Goal: Register for event/course

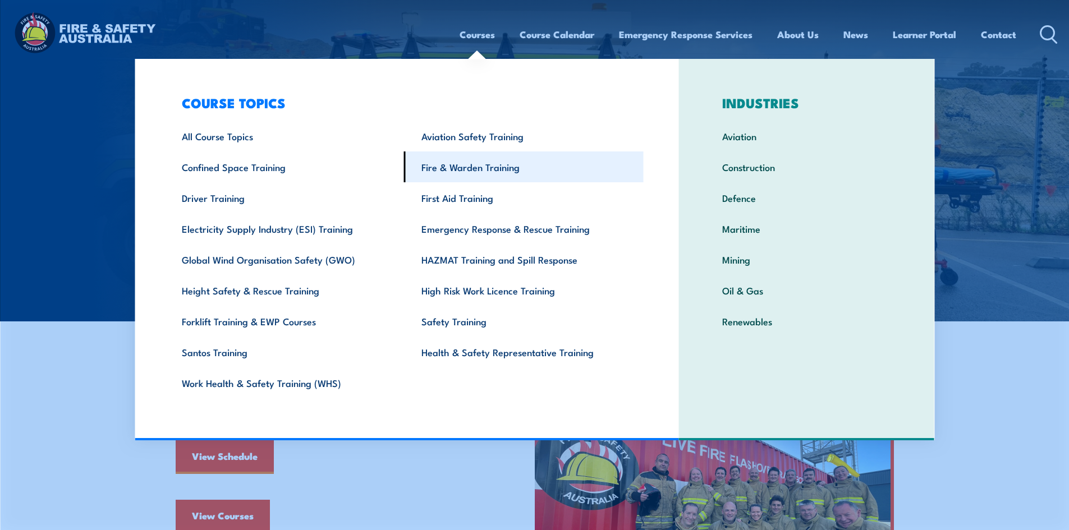
click at [474, 172] on link "Fire & Warden Training" at bounding box center [524, 166] width 240 height 31
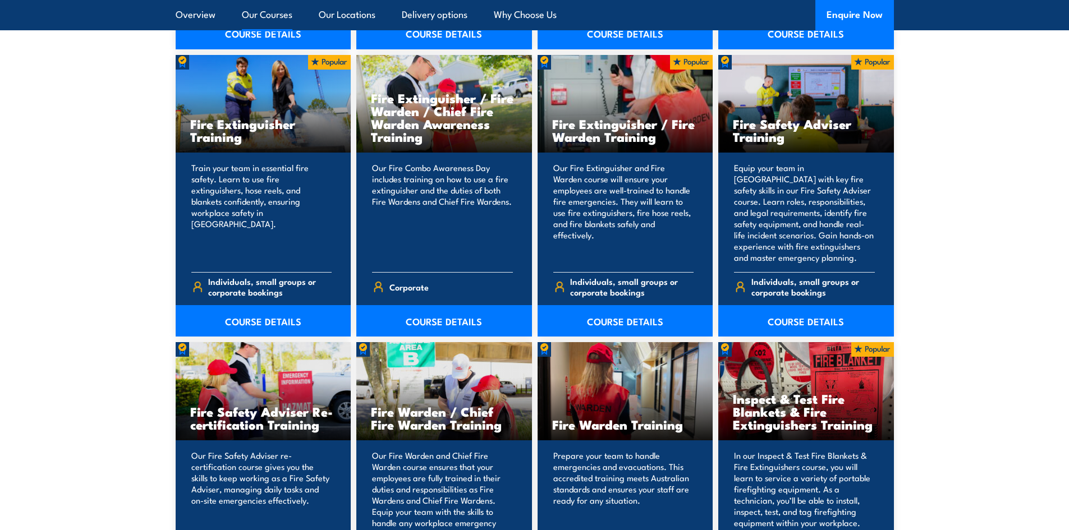
scroll to position [1290, 0]
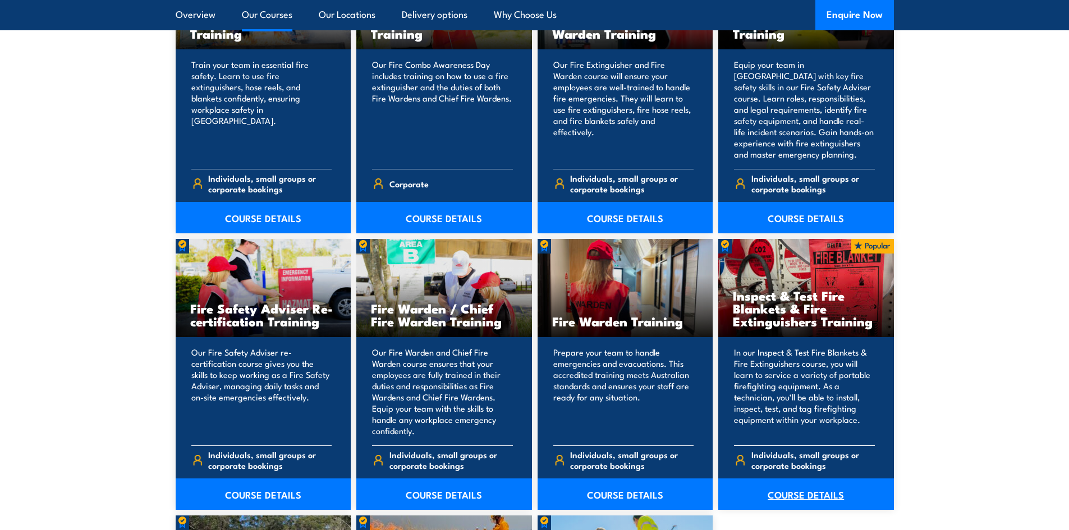
click at [811, 492] on link "COURSE DETAILS" at bounding box center [806, 494] width 176 height 31
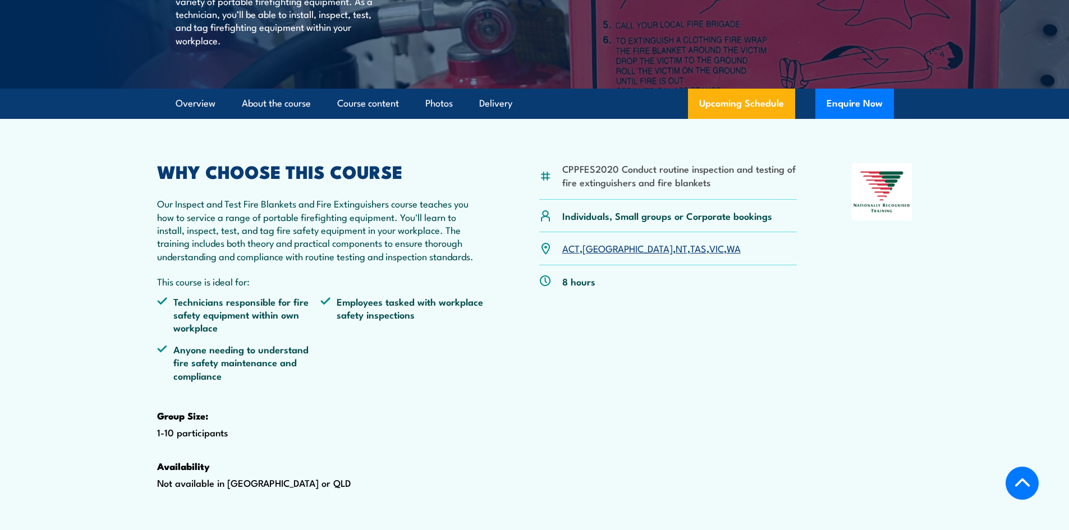
scroll to position [281, 0]
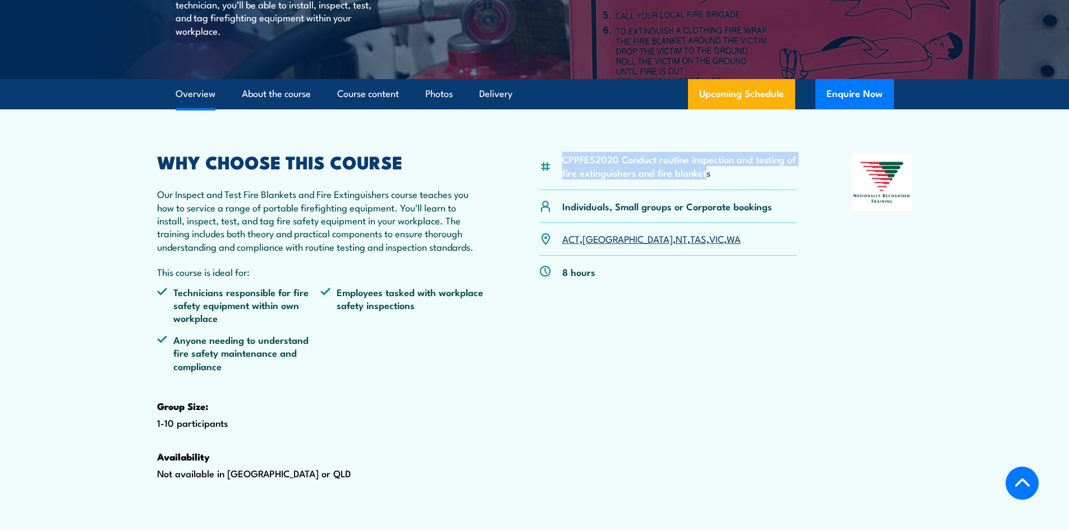
drag, startPoint x: 706, startPoint y: 199, endPoint x: 565, endPoint y: 189, distance: 141.8
click at [565, 179] on li "CPPFES2020 Conduct routine inspection and testing of fire extinguishers and fir…" at bounding box center [679, 166] width 235 height 26
copy li "CPPFES2020 Conduct routine inspection and testing of fire extinguishers and fir…"
click at [727, 245] on link "WA" at bounding box center [734, 238] width 14 height 13
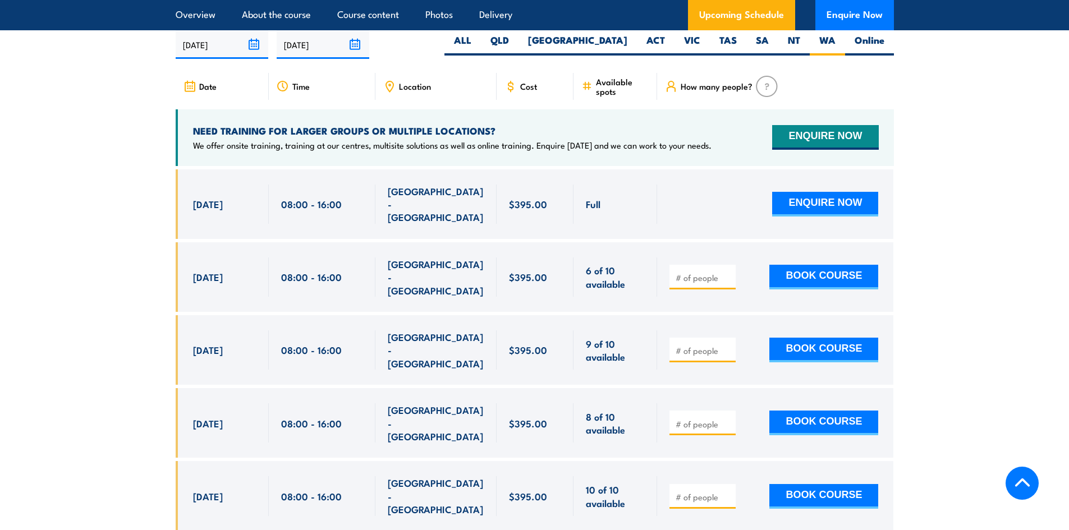
scroll to position [2084, 0]
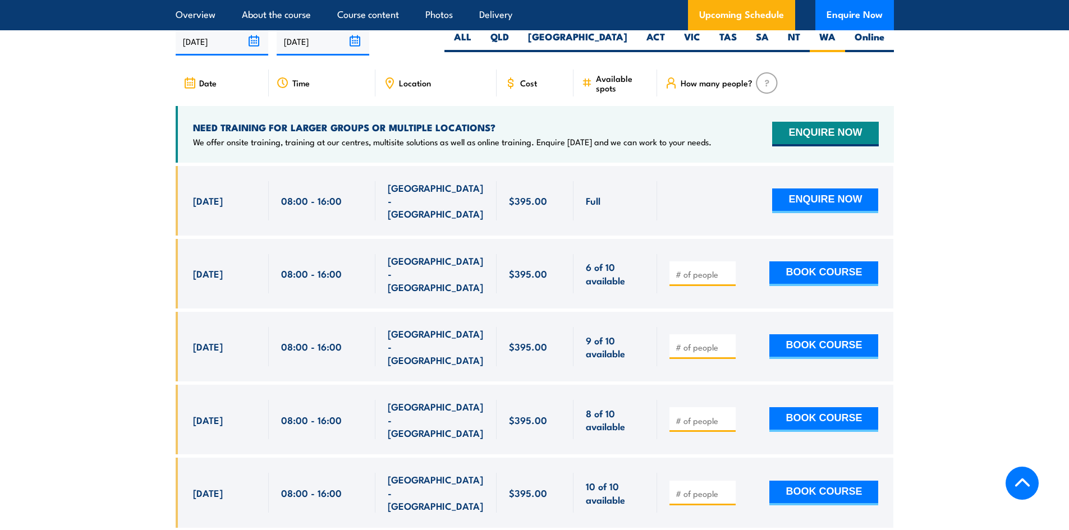
click at [391, 89] on icon at bounding box center [389, 83] width 12 height 12
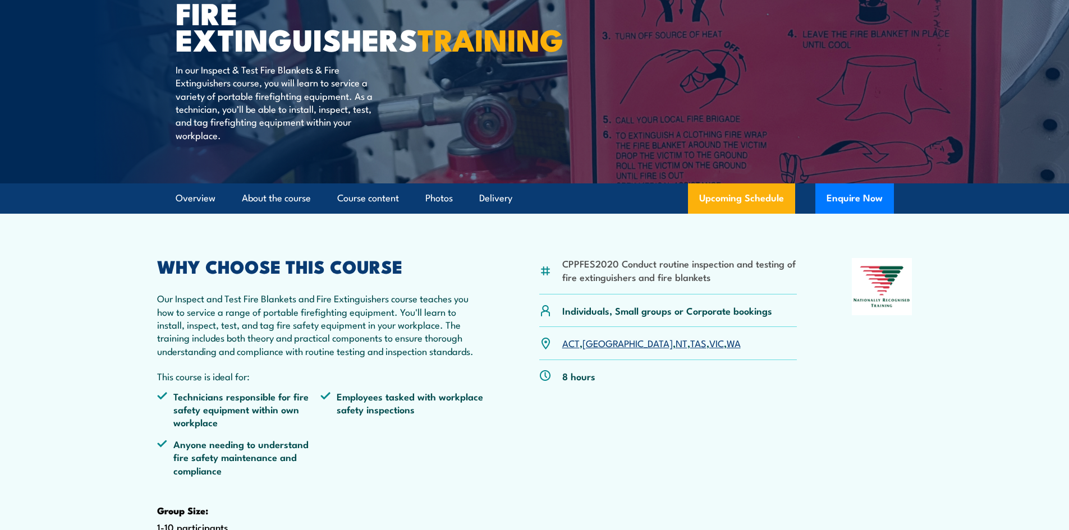
scroll to position [0, 0]
